Goal: Navigation & Orientation: Find specific page/section

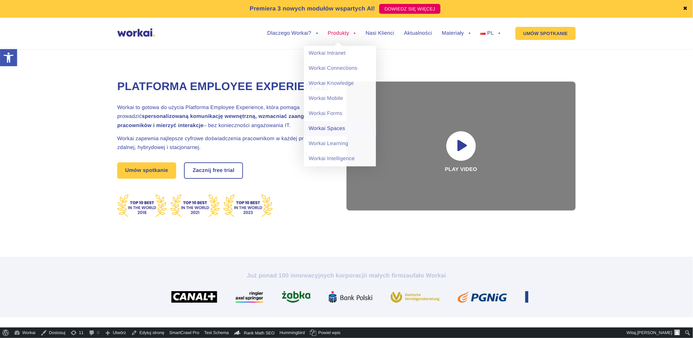
click at [316, 127] on link "Workai Spaces" at bounding box center [340, 128] width 72 height 15
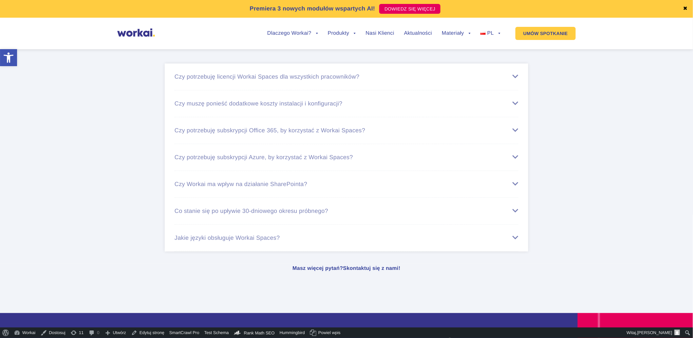
scroll to position [3509, 0]
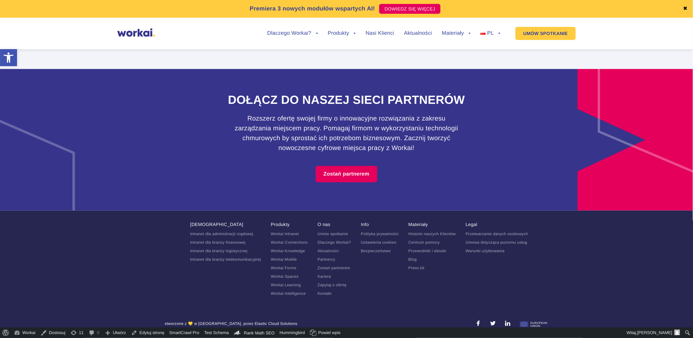
click at [317, 291] on link "Kontakt" at bounding box center [324, 293] width 14 height 5
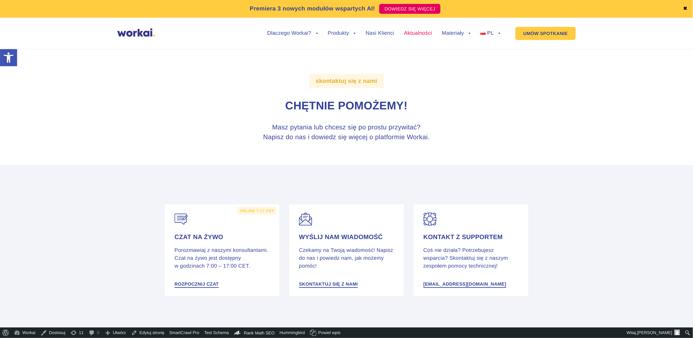
click at [409, 34] on link "Aktualności" at bounding box center [418, 33] width 28 height 5
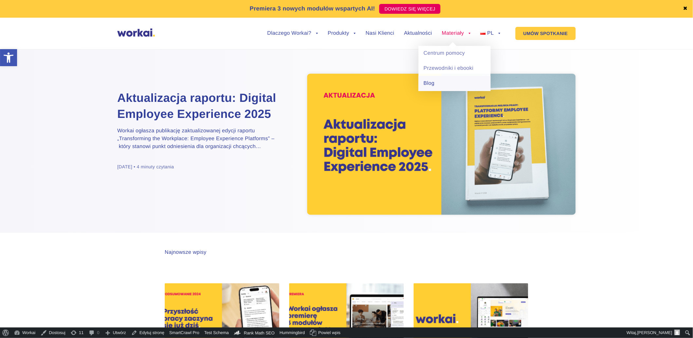
click at [441, 84] on link "Blog" at bounding box center [454, 83] width 72 height 15
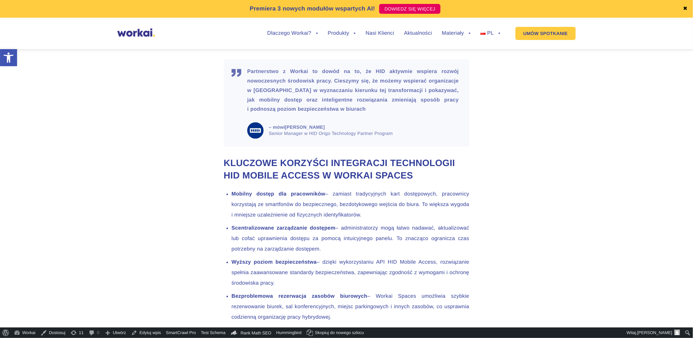
scroll to position [400, 0]
